Goal: Navigation & Orientation: Find specific page/section

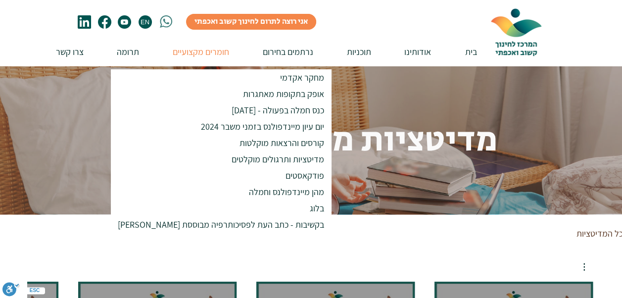
click at [201, 51] on p "חומרים מקצועיים" at bounding box center [201, 52] width 66 height 28
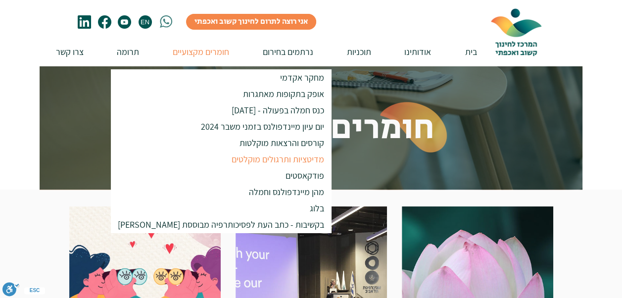
click at [227, 159] on p "מדיטציות ותרגולים מוקלטים" at bounding box center [277, 159] width 101 height 16
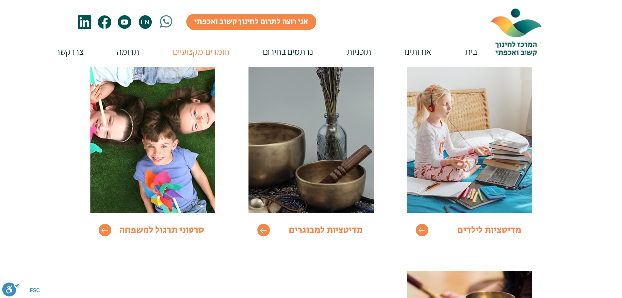
scroll to position [148, 0]
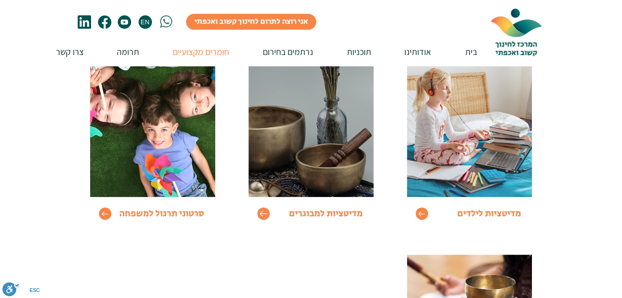
click at [262, 212] on icon "Go to" at bounding box center [263, 213] width 8 height 8
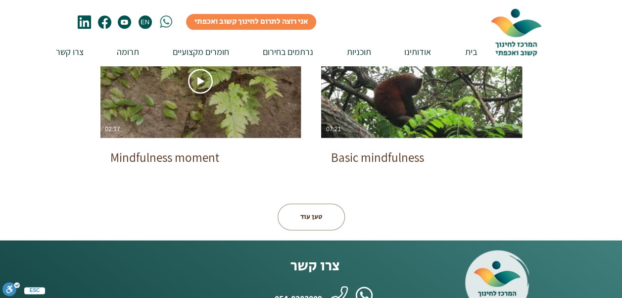
scroll to position [594, 0]
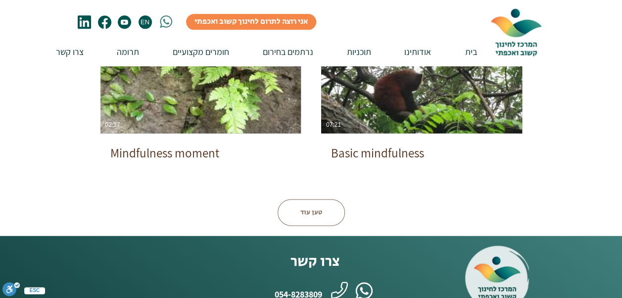
click at [296, 214] on button "טען עוד" at bounding box center [311, 212] width 67 height 27
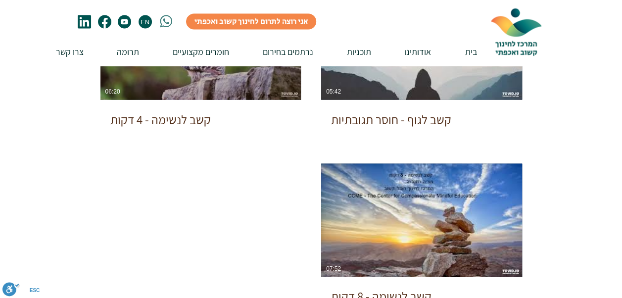
scroll to position [1039, 0]
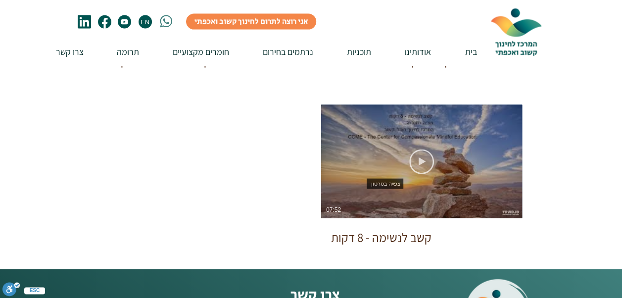
click at [417, 160] on icon "צפייה בסרטון" at bounding box center [421, 161] width 25 height 25
